Goal: Task Accomplishment & Management: Use online tool/utility

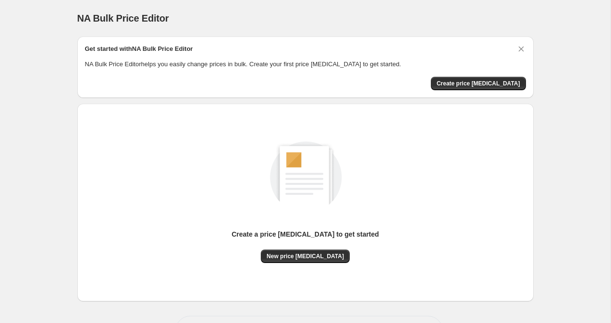
click at [289, 263] on div "Create a price [MEDICAL_DATA] to get started New price [MEDICAL_DATA]" at bounding box center [305, 202] width 441 height 183
click at [295, 257] on span "New price [MEDICAL_DATA]" at bounding box center [305, 257] width 77 height 8
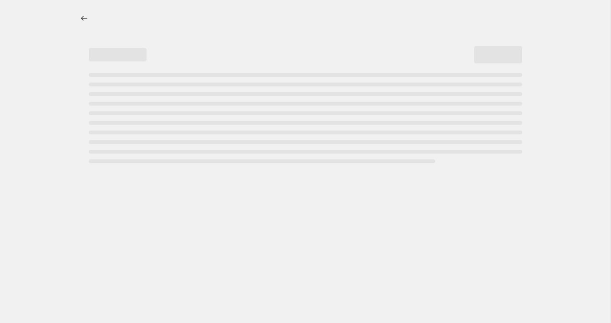
select select "percentage"
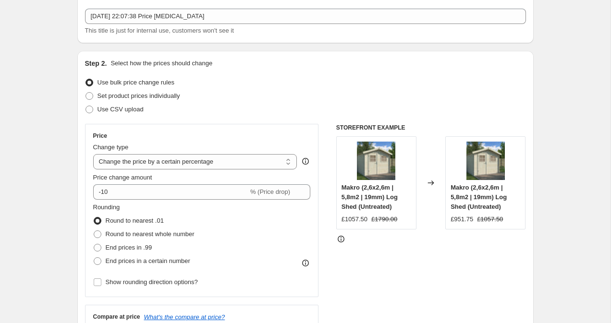
scroll to position [62, 0]
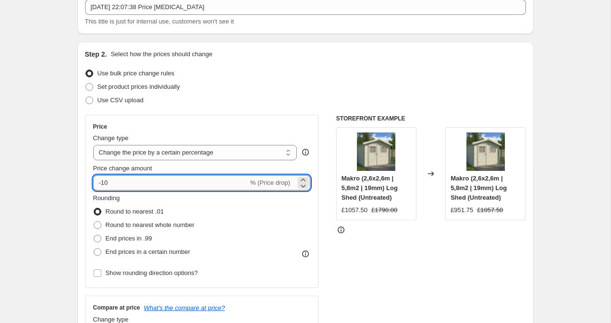
click at [143, 180] on input "-10" at bounding box center [170, 182] width 155 height 15
type input "-1"
type input "-51"
click at [140, 257] on label "End prices in a certain number" at bounding box center [141, 251] width 97 height 13
click at [94, 249] on input "End prices in a certain number" at bounding box center [94, 248] width 0 height 0
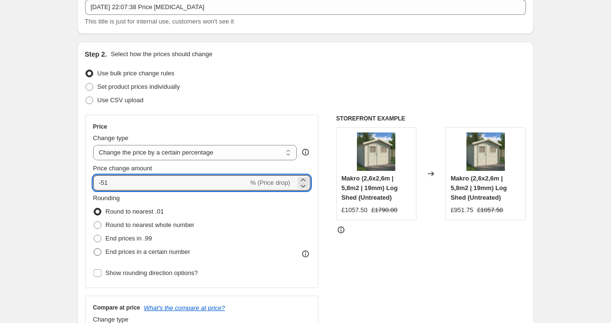
radio input "true"
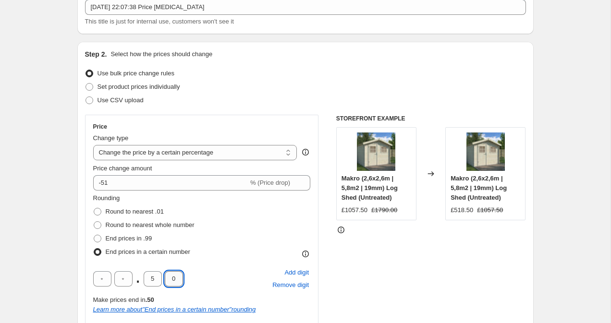
click at [173, 278] on input "0" at bounding box center [174, 278] width 18 height 15
type input "9"
click at [155, 280] on input "5" at bounding box center [153, 278] width 18 height 15
type input "4"
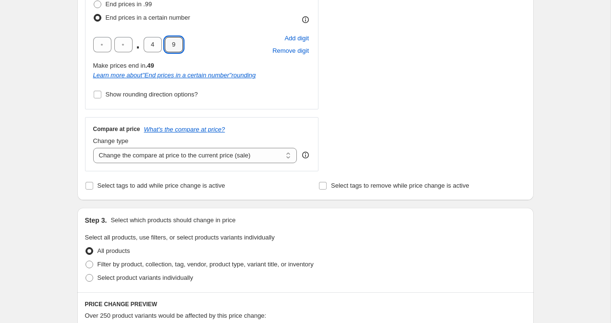
scroll to position [260, 0]
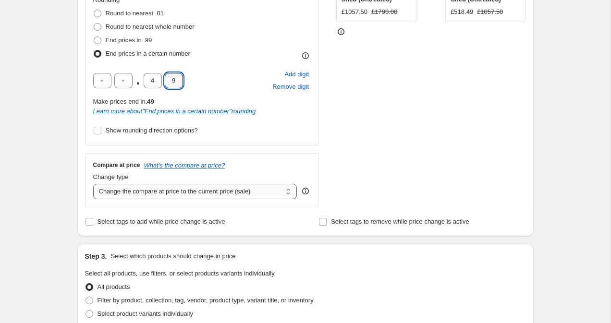
click at [144, 191] on select "Change the compare at price to the current price (sale) Change the compare at p…" at bounding box center [195, 191] width 204 height 15
select select "remove"
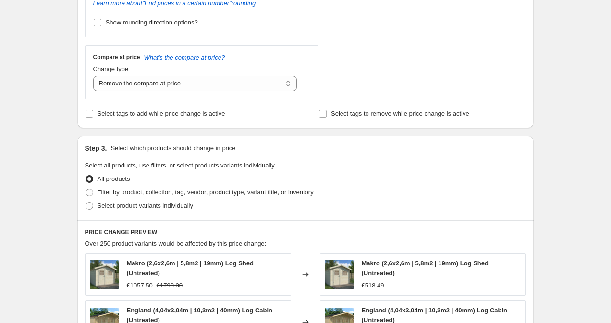
scroll to position [708, 0]
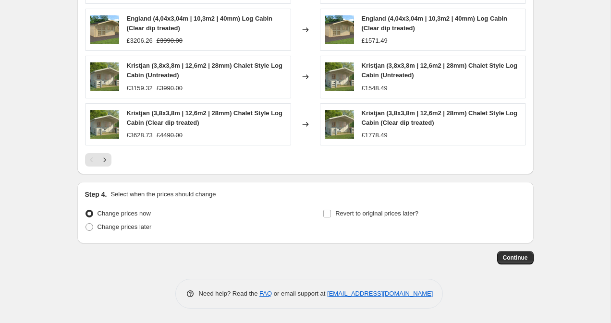
click at [513, 251] on button "Continue" at bounding box center [515, 257] width 37 height 13
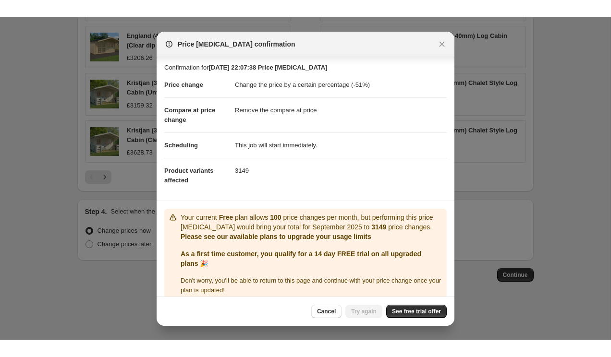
scroll to position [12, 0]
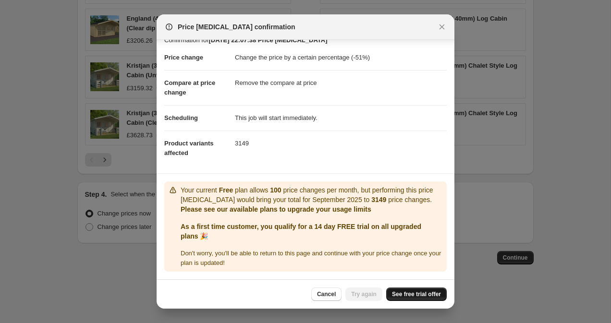
click at [403, 301] on link "See free trial offer" at bounding box center [416, 294] width 61 height 13
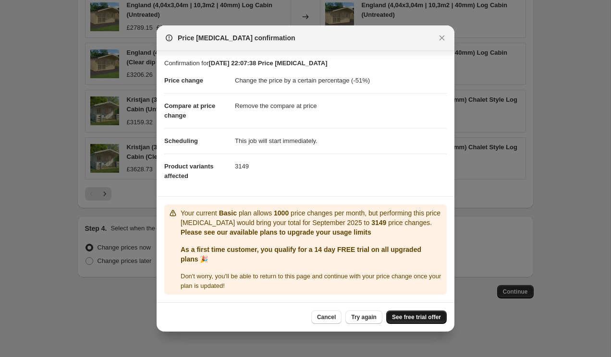
scroll to position [0, 0]
click at [73, 125] on div at bounding box center [305, 178] width 611 height 357
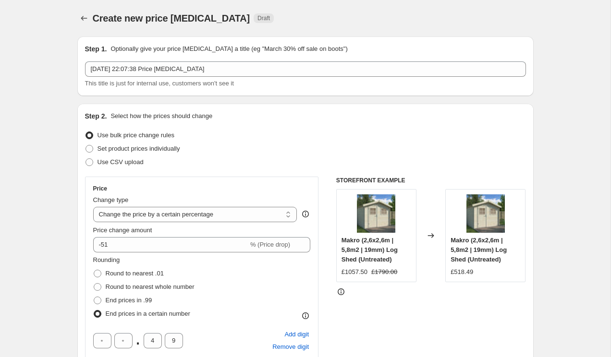
scroll to position [674, 0]
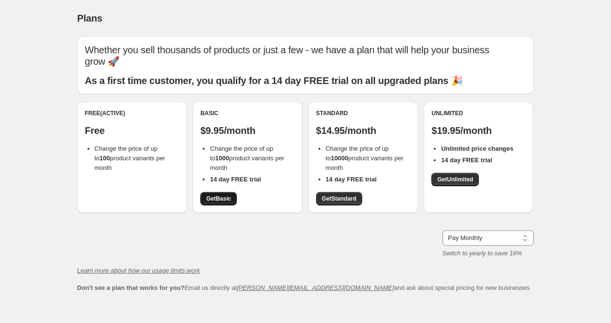
click at [220, 192] on link "Get Basic" at bounding box center [218, 198] width 37 height 13
click at [220, 195] on span "Get Basic" at bounding box center [218, 199] width 25 height 8
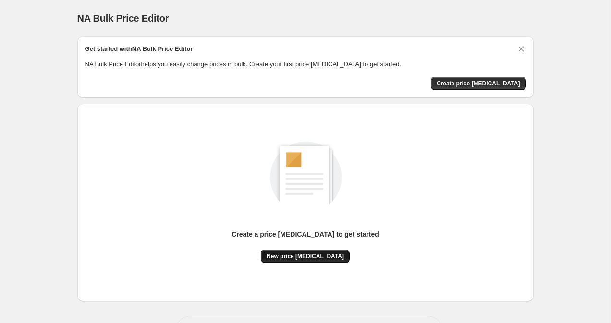
click at [316, 255] on span "New price [MEDICAL_DATA]" at bounding box center [305, 257] width 77 height 8
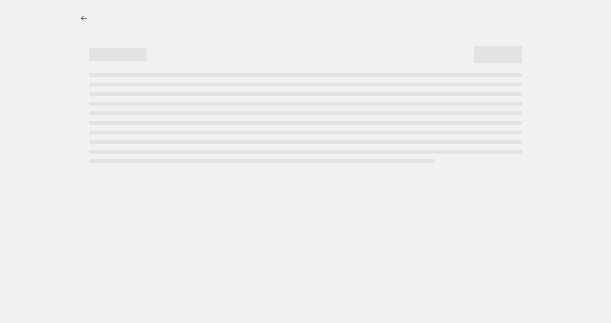
select select "percentage"
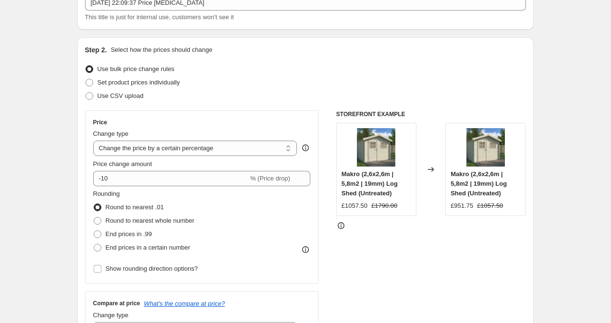
scroll to position [69, 0]
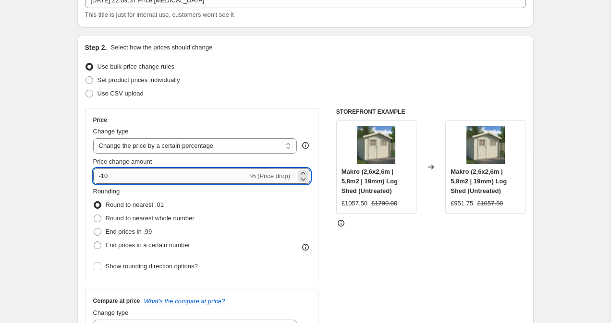
click at [176, 178] on input "-10" at bounding box center [170, 176] width 155 height 15
type input "-1"
type input "-53"
click at [145, 244] on span "End prices in a certain number" at bounding box center [148, 245] width 85 height 7
click at [94, 242] on input "End prices in a certain number" at bounding box center [94, 242] width 0 height 0
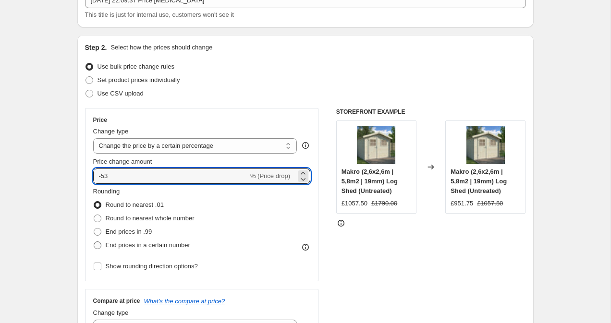
radio input "true"
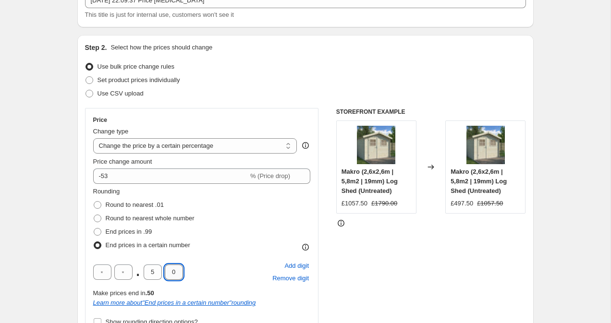
click at [173, 270] on input "0" at bounding box center [174, 272] width 18 height 15
type input "9"
click at [157, 271] on input "5" at bounding box center [153, 272] width 18 height 15
type input "4"
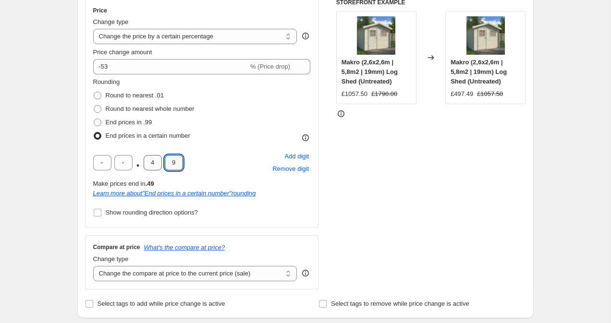
scroll to position [183, 0]
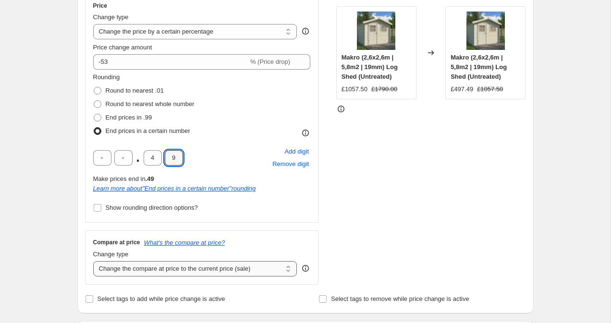
click at [133, 269] on select "Change the compare at price to the current price (sale) Change the compare at p…" at bounding box center [195, 268] width 204 height 15
select select "remove"
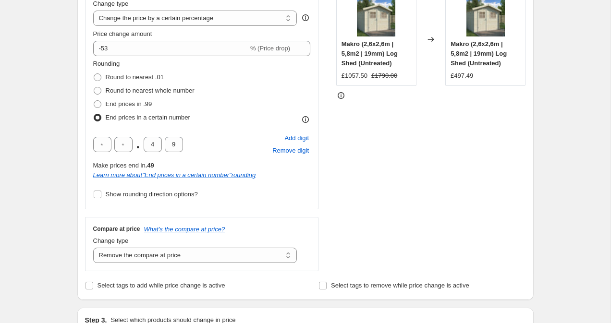
scroll to position [175, 0]
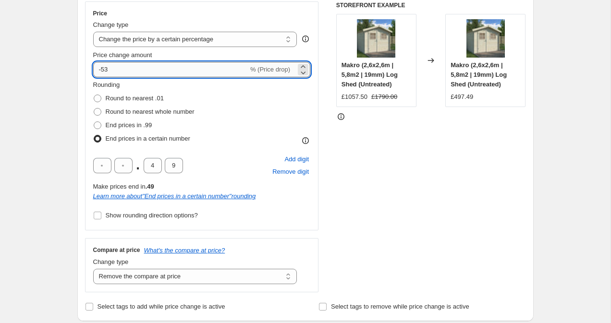
click at [116, 70] on input "-53" at bounding box center [170, 69] width 155 height 15
type input "-5"
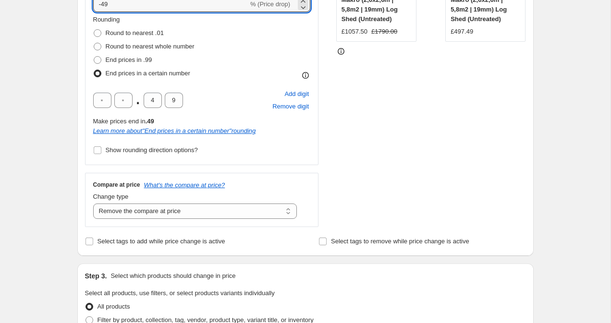
scroll to position [207, 0]
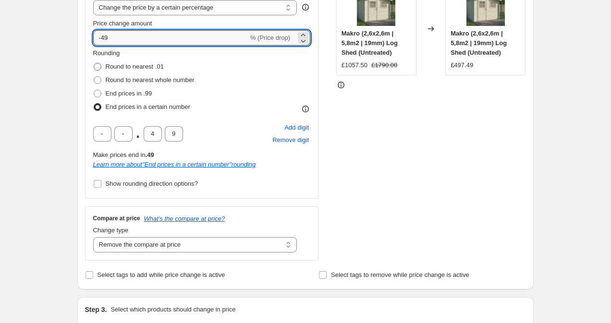
type input "-4"
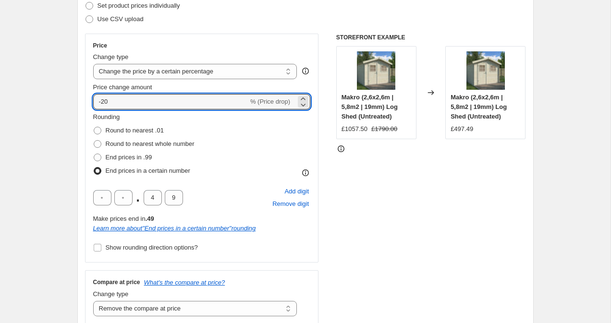
scroll to position [136, 0]
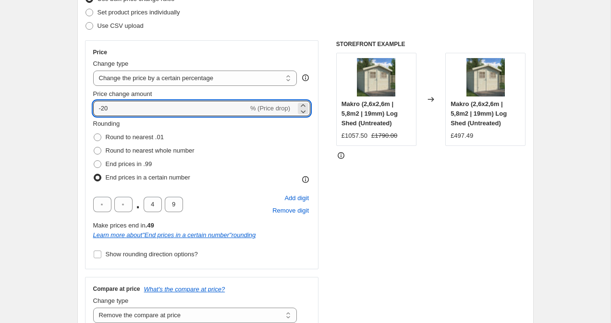
type input "-2"
type input "-29"
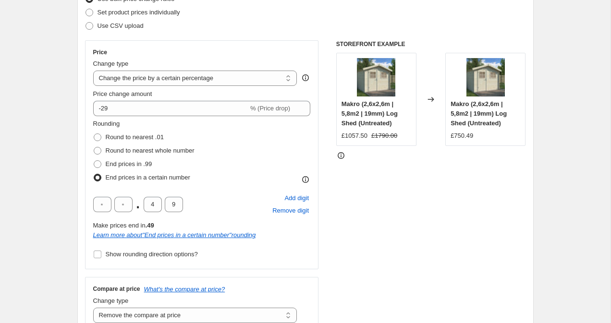
click at [416, 260] on div "STOREFRONT EXAMPLE Makro (2,6x2,6m | 5,8m2 | 19mm) Log Shed (Untreated) £1057.5…" at bounding box center [431, 185] width 190 height 291
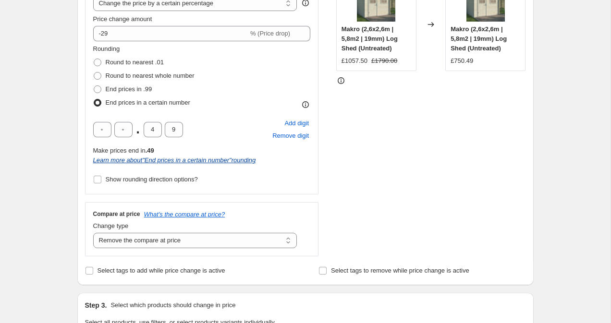
scroll to position [212, 0]
click at [188, 241] on select "Change the compare at price to the current price (sale) Change the compare at p…" at bounding box center [195, 239] width 204 height 15
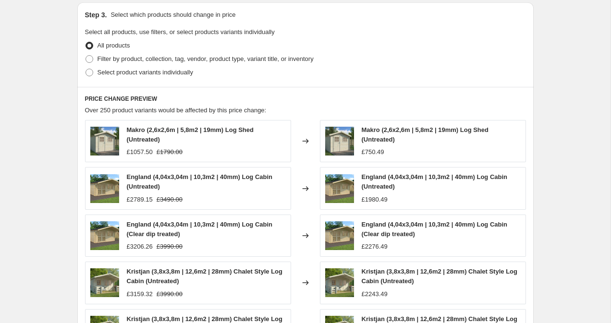
scroll to position [708, 0]
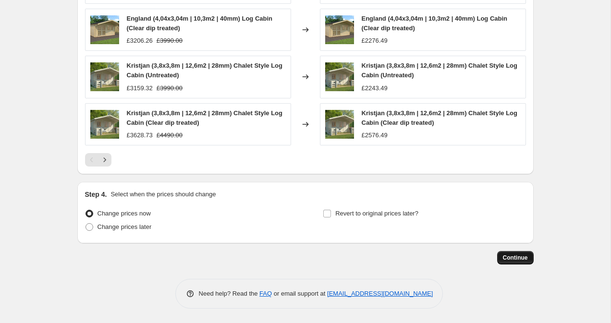
click at [520, 260] on span "Continue" at bounding box center [515, 258] width 25 height 8
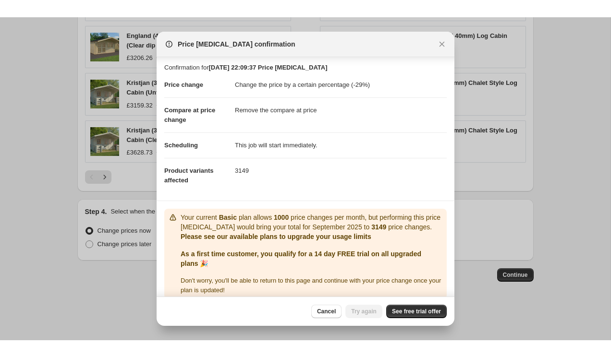
scroll to position [12, 0]
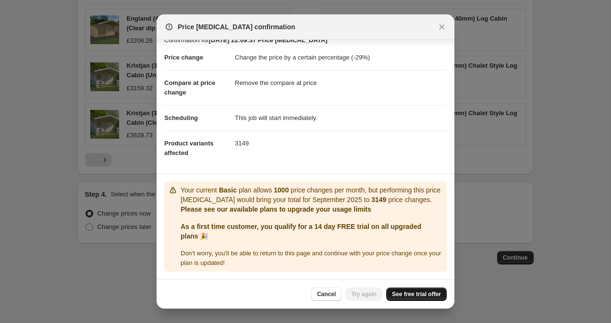
click at [409, 292] on span "See free trial offer" at bounding box center [416, 295] width 49 height 8
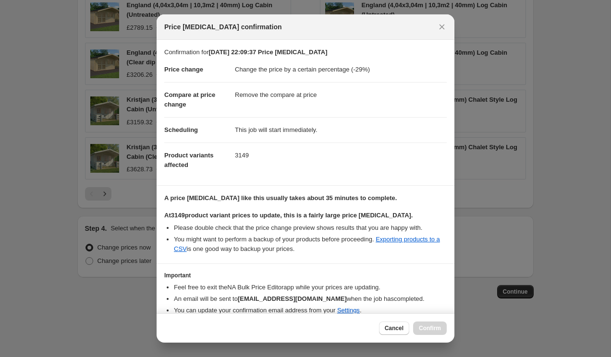
scroll to position [41, 0]
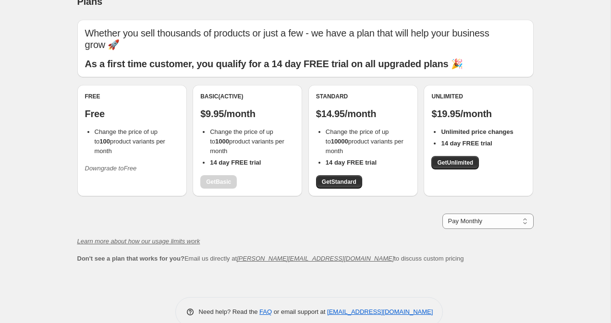
scroll to position [24, 0]
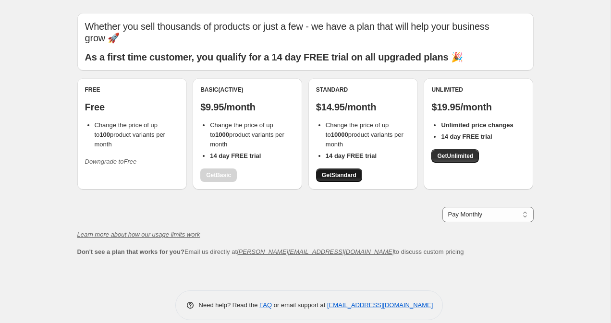
click at [344, 171] on span "Get Standard" at bounding box center [339, 175] width 35 height 8
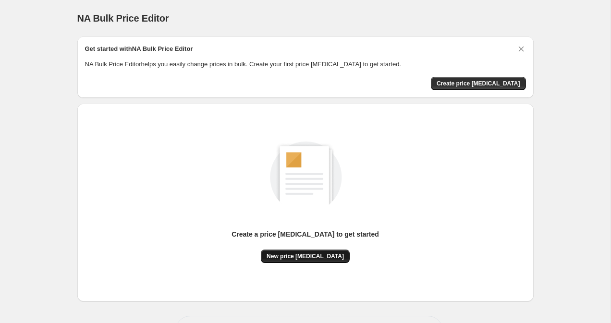
click at [305, 250] on button "New price [MEDICAL_DATA]" at bounding box center [305, 256] width 89 height 13
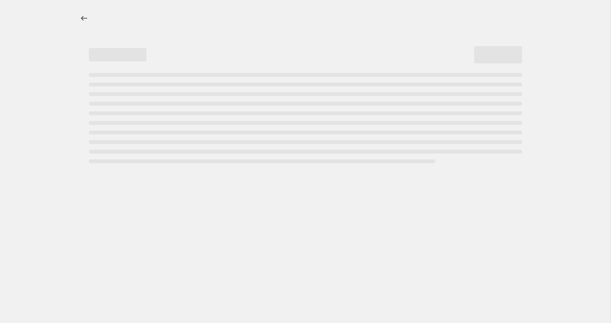
select select "percentage"
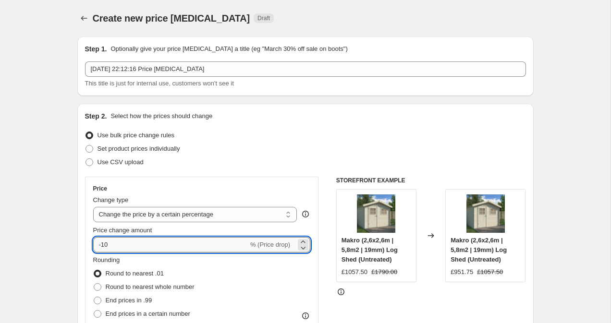
click at [174, 245] on input "-10" at bounding box center [170, 244] width 155 height 15
type input "-1"
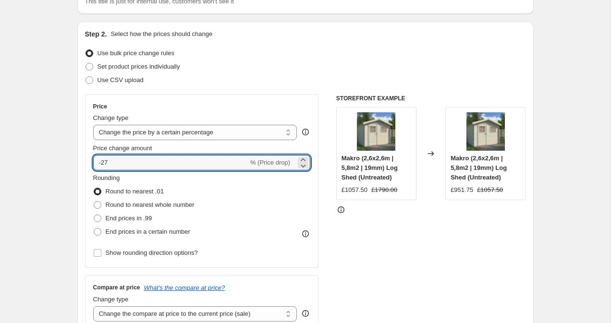
scroll to position [88, 0]
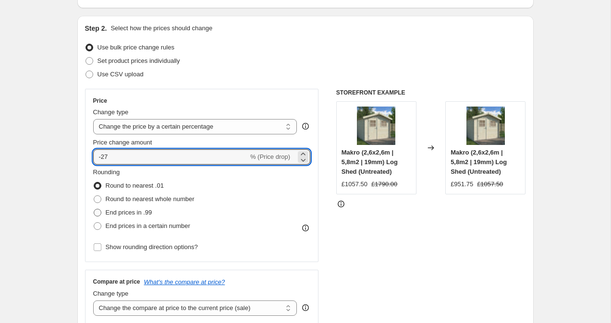
type input "-27"
click at [144, 213] on span "End prices in .99" at bounding box center [129, 212] width 47 height 7
click at [94, 209] on input "End prices in .99" at bounding box center [94, 209] width 0 height 0
radio input "true"
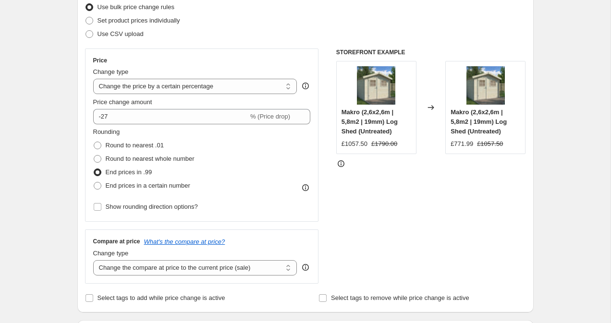
scroll to position [129, 0]
click at [145, 184] on span "End prices in a certain number" at bounding box center [148, 185] width 85 height 7
click at [94, 182] on input "End prices in a certain number" at bounding box center [94, 182] width 0 height 0
radio input "true"
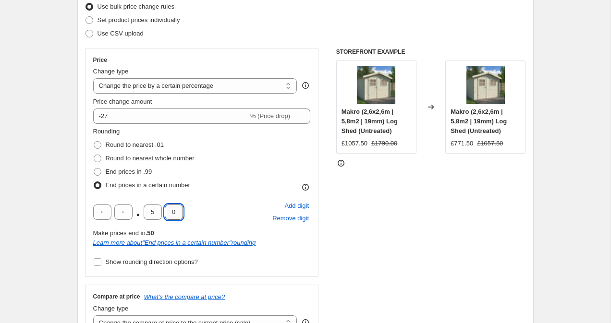
click at [171, 212] on input "0" at bounding box center [174, 212] width 18 height 15
click at [155, 214] on input "5" at bounding box center [153, 212] width 18 height 15
type input "4"
type input "9"
click at [456, 223] on div "STOREFRONT EXAMPLE [PERSON_NAME] (2,6x2,6m | 5,8m2 | 19mm) Log Shed (Untreated)…" at bounding box center [431, 193] width 190 height 291
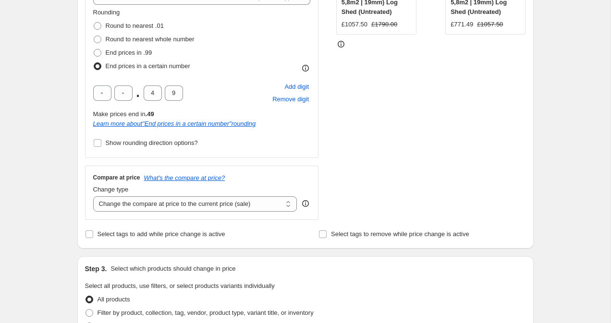
scroll to position [241, 0]
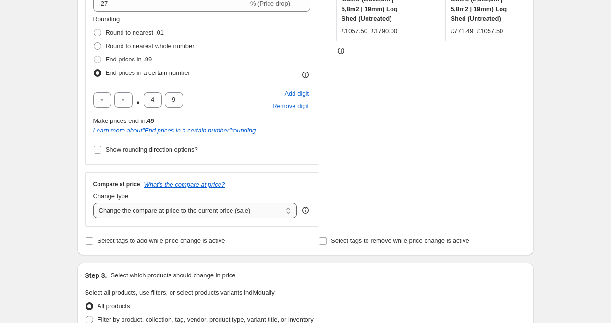
click at [178, 210] on select "Change the compare at price to the current price (sale) Change the compare at p…" at bounding box center [195, 210] width 204 height 15
select select "remove"
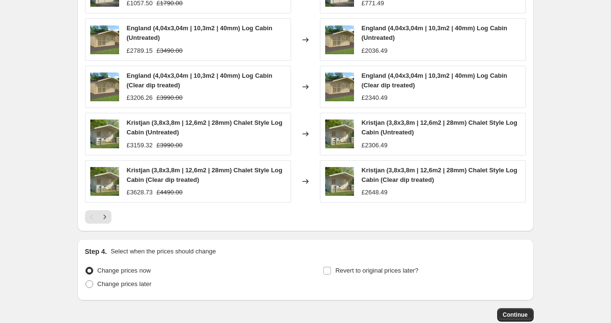
scroll to position [708, 0]
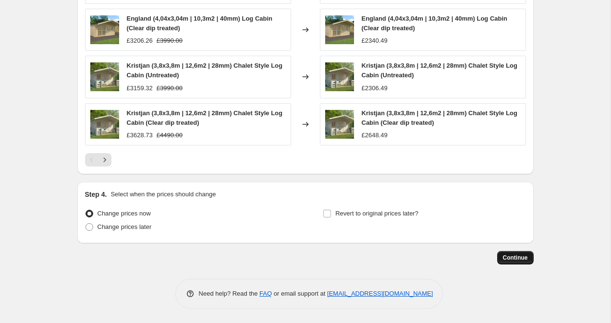
click at [511, 259] on span "Continue" at bounding box center [515, 258] width 25 height 8
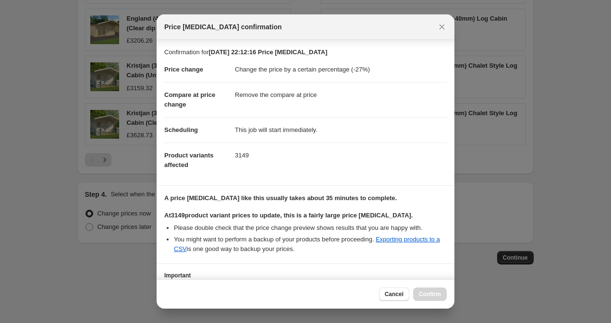
scroll to position [75, 0]
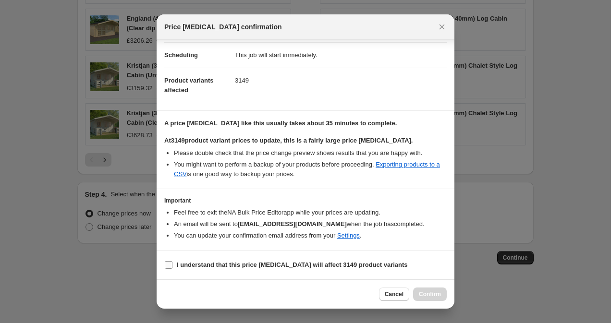
click at [193, 266] on b "I understand that this price [MEDICAL_DATA] will affect 3149 product variants" at bounding box center [292, 264] width 231 height 7
click at [172, 266] on input "I understand that this price [MEDICAL_DATA] will affect 3149 product variants" at bounding box center [169, 265] width 8 height 8
checkbox input "true"
click at [428, 290] on button "Confirm" at bounding box center [430, 294] width 34 height 13
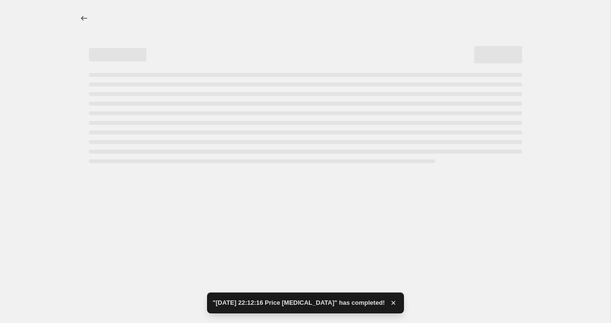
select select "percentage"
select select "remove"
